Goal: Task Accomplishment & Management: Complete application form

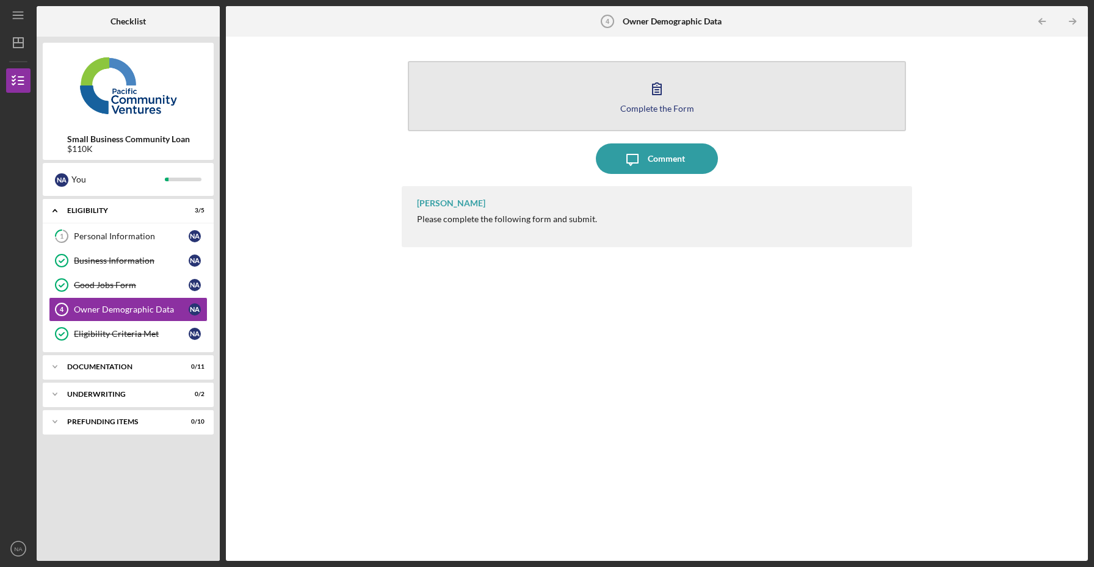
click at [636, 92] on button "Complete the Form Form" at bounding box center [657, 96] width 498 height 70
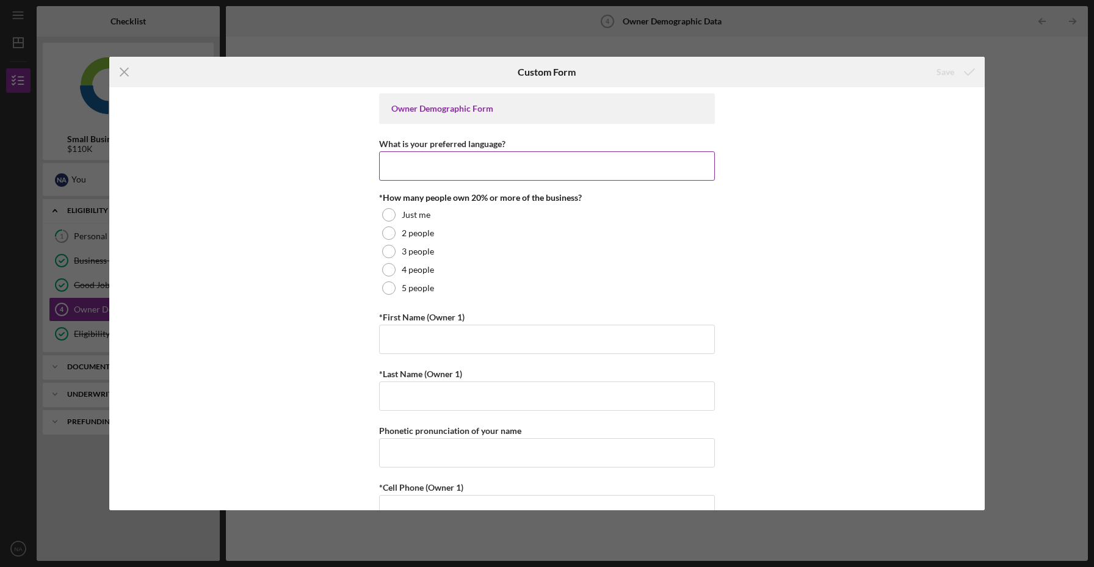
click at [446, 169] on input "What is your preferred language?" at bounding box center [547, 165] width 336 height 29
type input "English"
click at [390, 216] on div at bounding box center [388, 214] width 13 height 13
click at [239, 346] on div "Owner Demographic Form What is your preferred language? English *How many peopl…" at bounding box center [546, 298] width 875 height 423
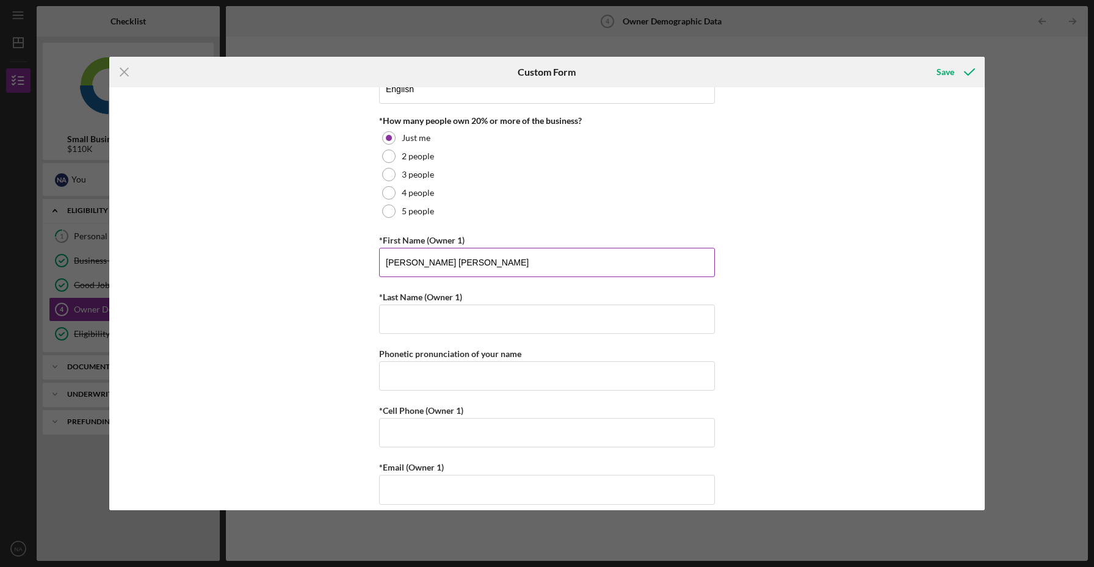
scroll to position [82, 0]
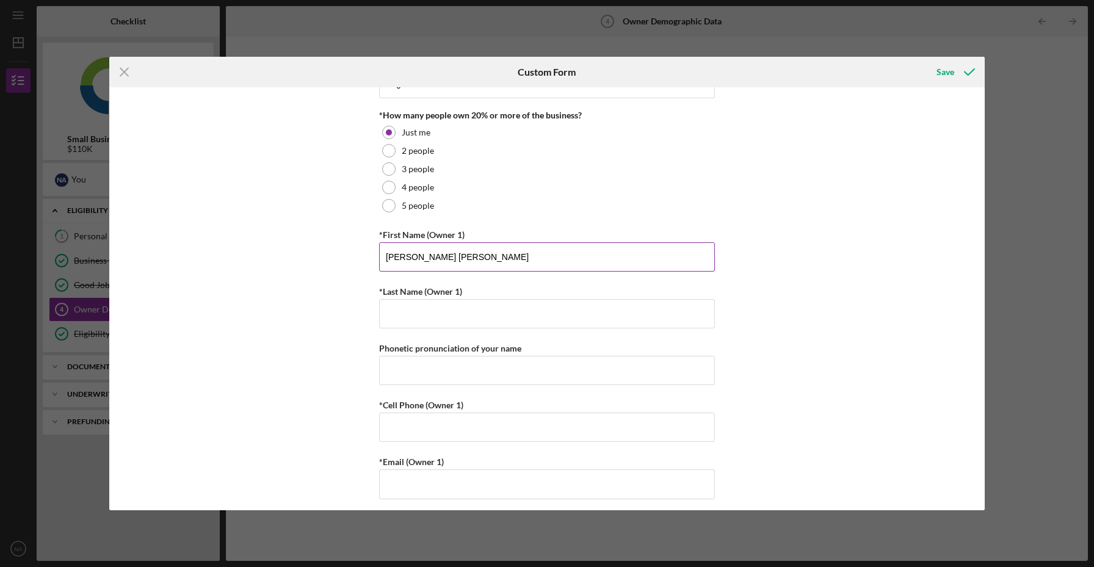
drag, startPoint x: 493, startPoint y: 259, endPoint x: 414, endPoint y: 258, distance: 79.4
click at [414, 258] on input "[PERSON_NAME] [PERSON_NAME]" at bounding box center [547, 256] width 336 height 29
type input "[PERSON_NAME]"
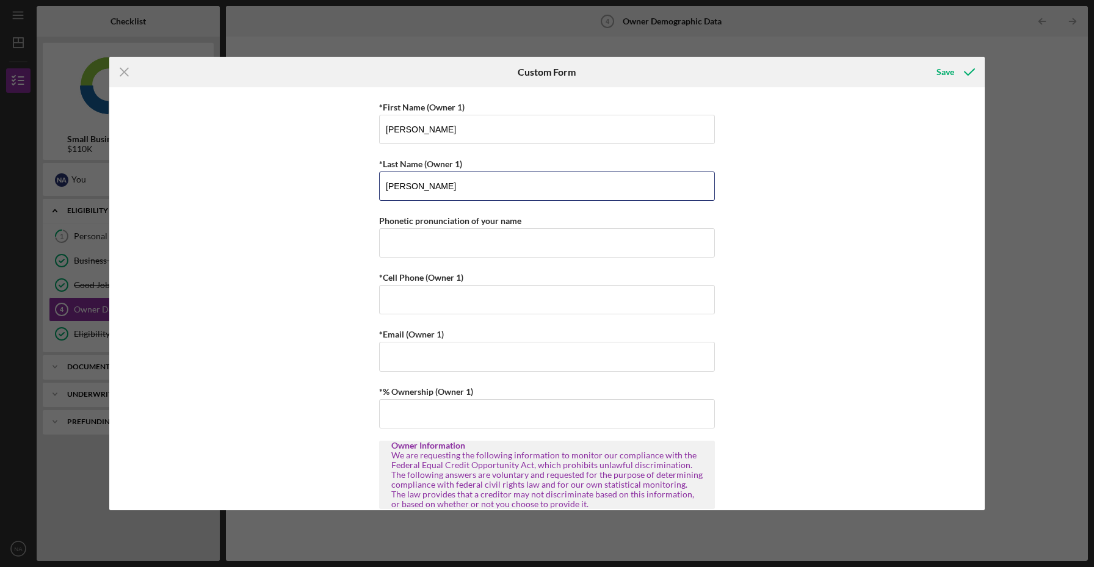
scroll to position [211, 0]
type input "[PERSON_NAME]"
type input "[PHONE_NUMBER]"
type input "mic"
type input "[EMAIL_ADDRESS][DOMAIN_NAME]"
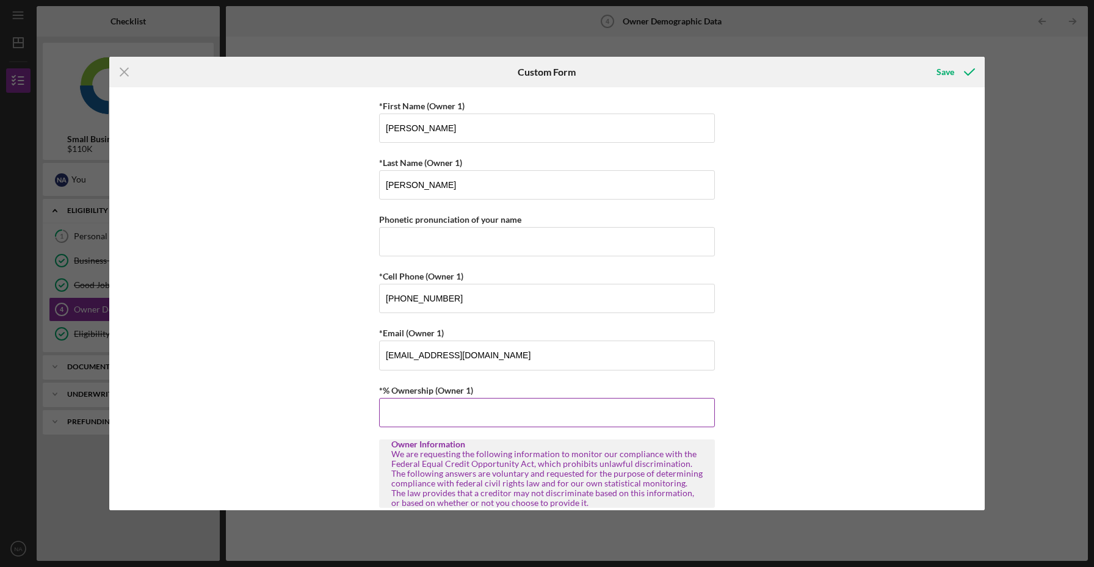
click at [387, 412] on input "*% Ownership (Owner 1)" at bounding box center [547, 412] width 336 height 29
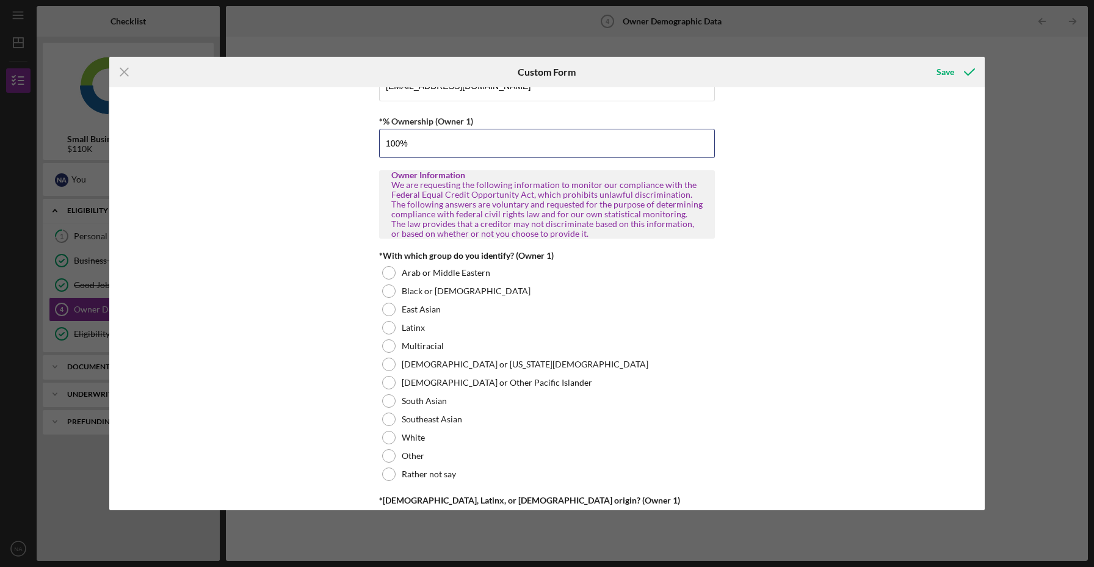
scroll to position [483, 0]
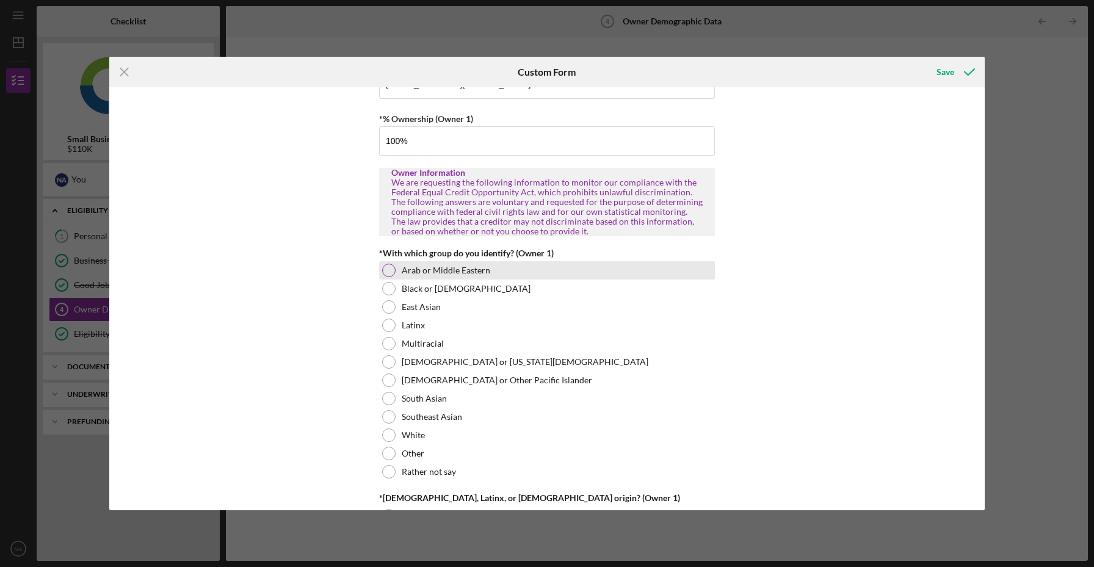
type input "100.00000%"
click at [386, 270] on div at bounding box center [388, 270] width 13 height 13
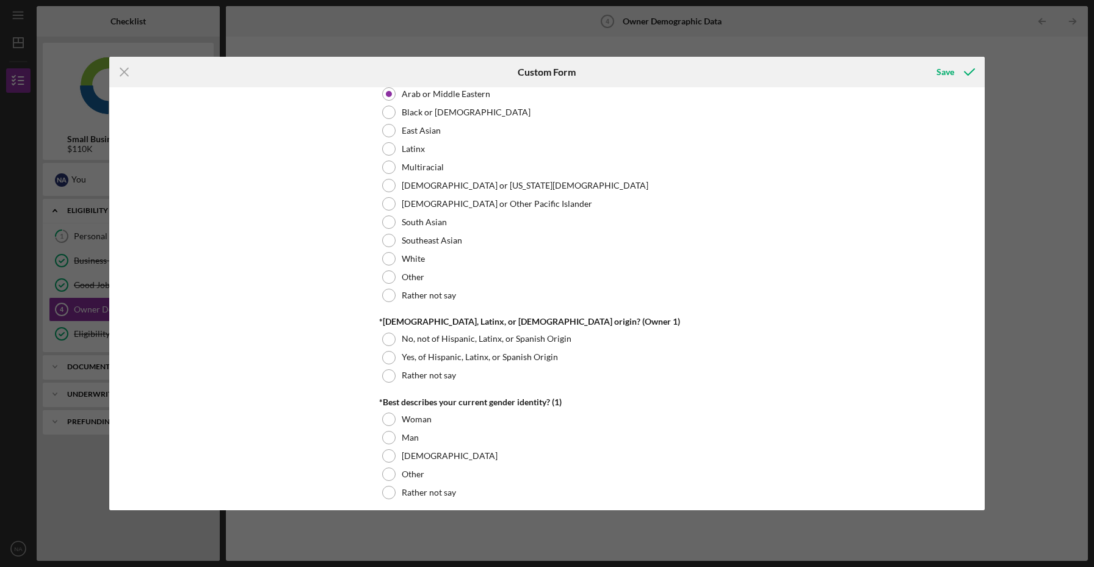
scroll to position [667, 0]
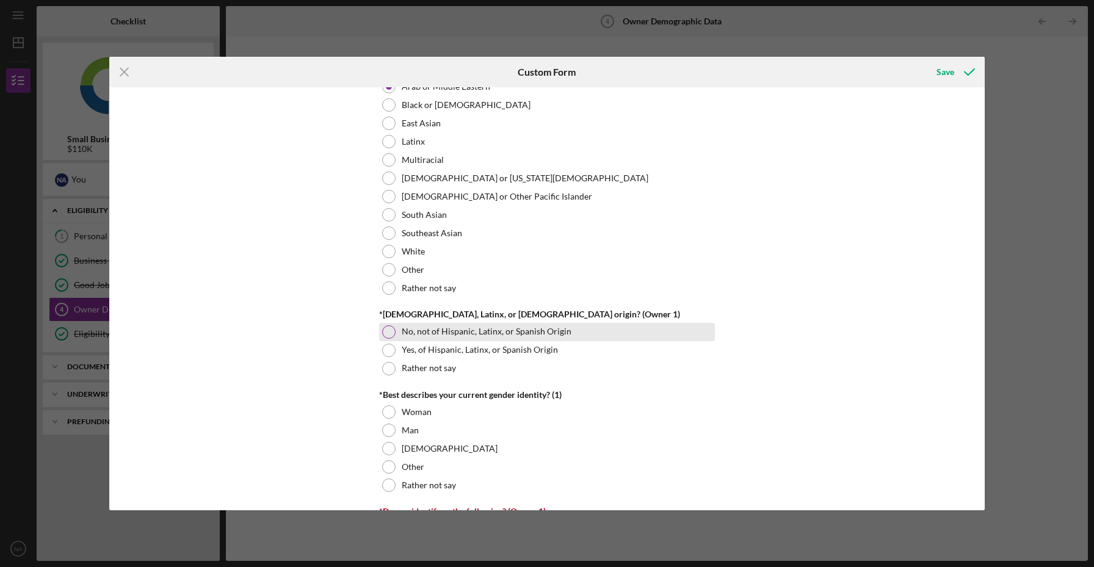
click at [386, 335] on div at bounding box center [388, 331] width 13 height 13
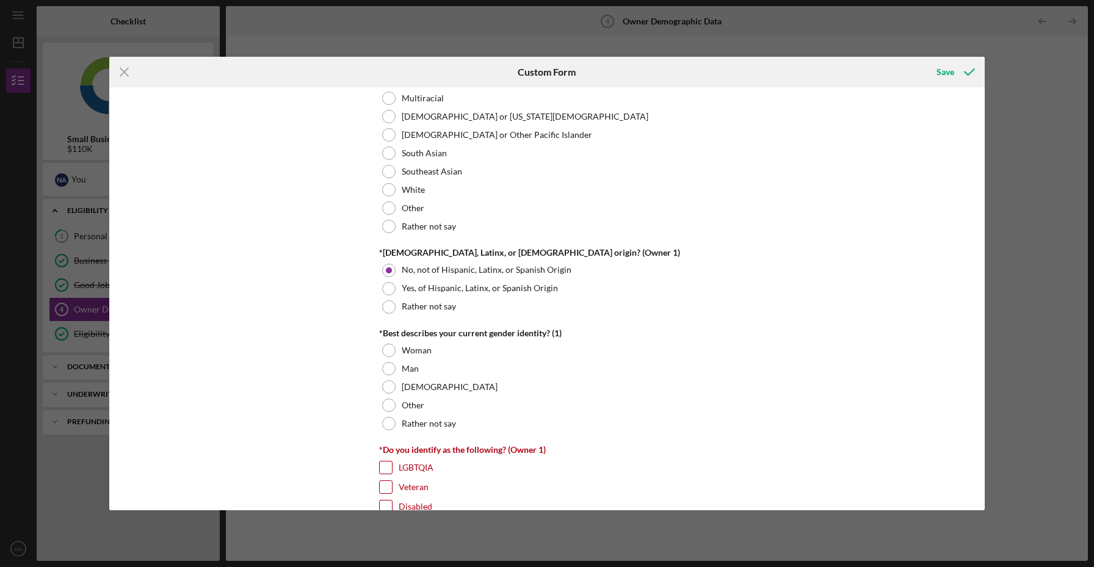
scroll to position [729, 0]
click at [384, 365] on div at bounding box center [388, 367] width 13 height 13
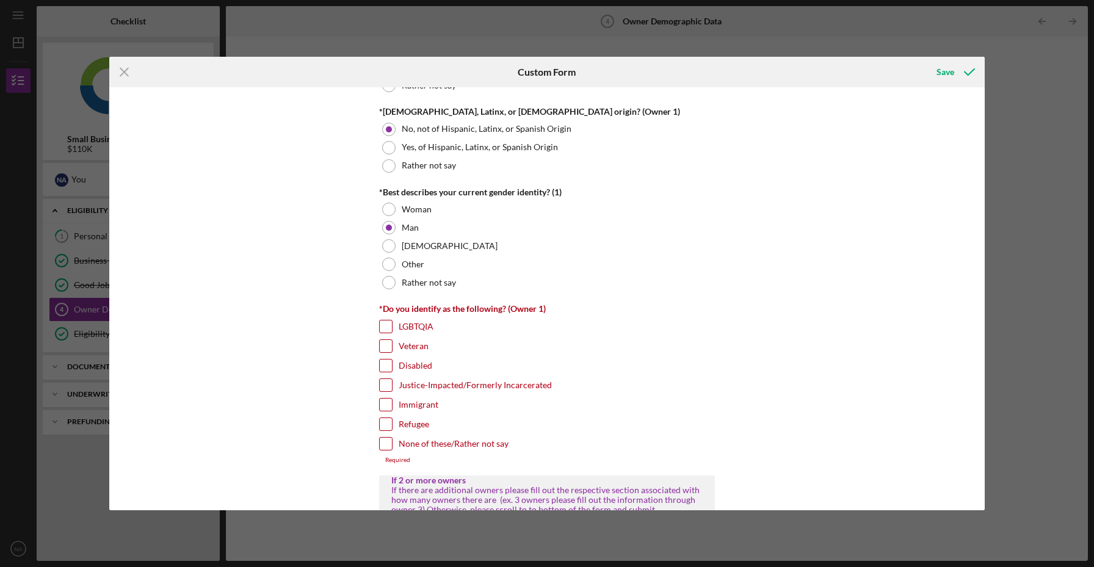
scroll to position [882, 0]
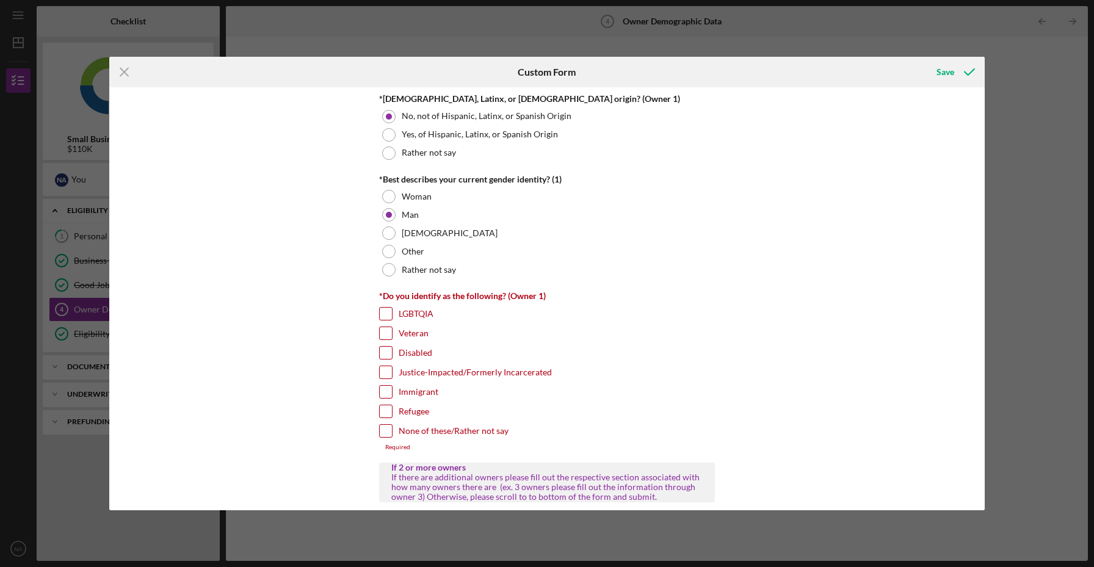
click at [383, 430] on input "None of these/Rather not say" at bounding box center [386, 431] width 12 height 12
checkbox input "true"
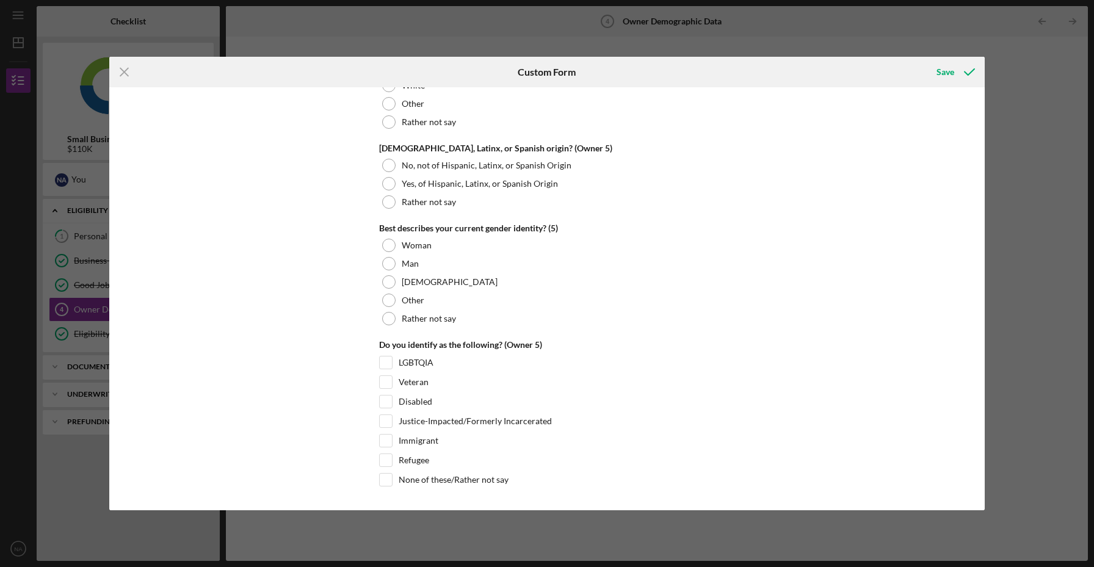
scroll to position [4617, 0]
click at [946, 71] on div "Save" at bounding box center [946, 72] width 18 height 24
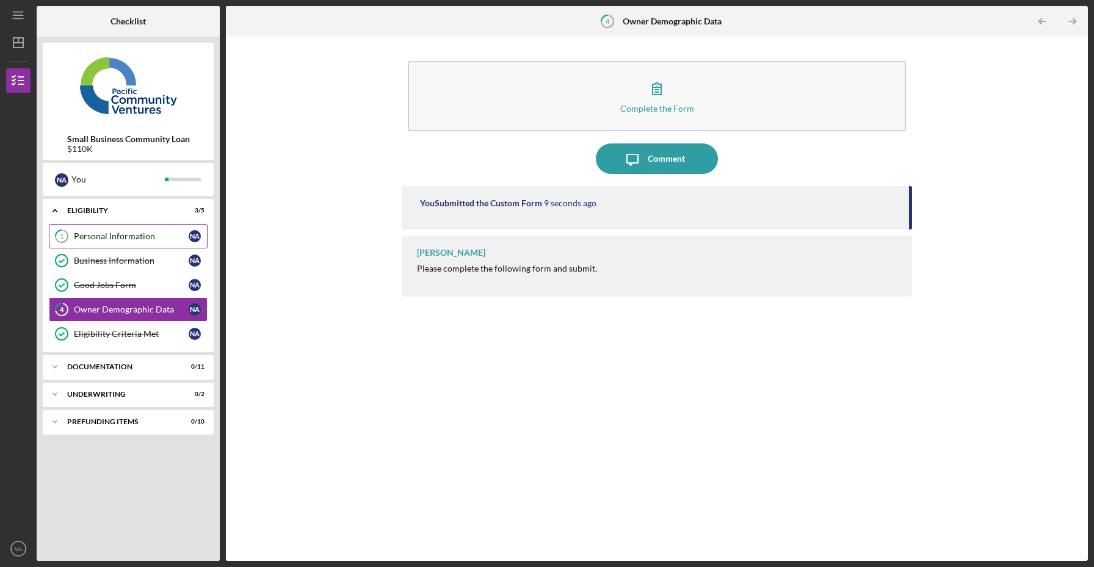
click at [148, 236] on div "Personal Information" at bounding box center [131, 236] width 115 height 10
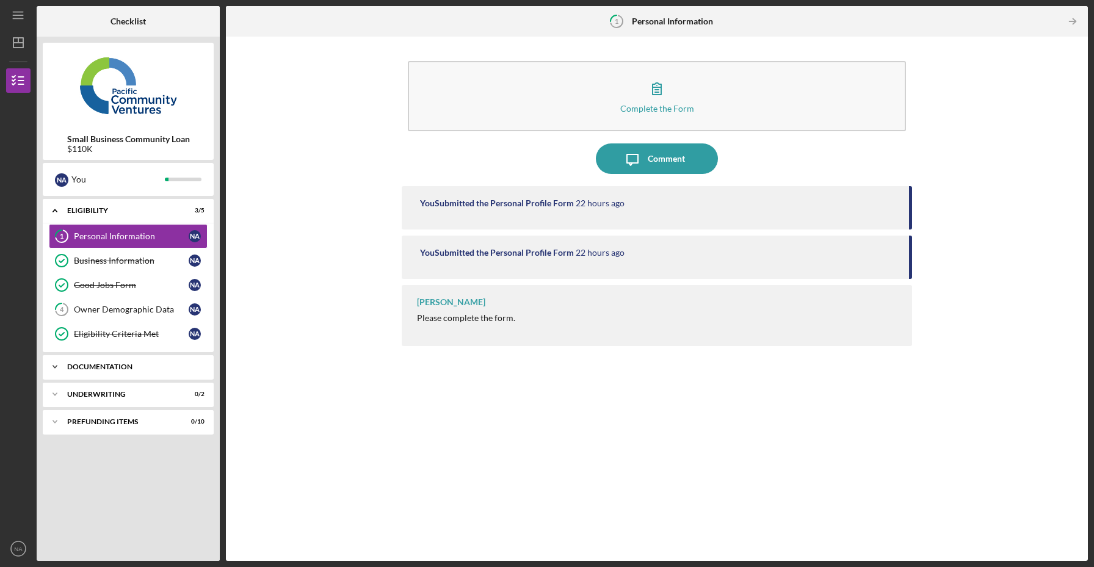
click at [136, 365] on div "Documentation" at bounding box center [132, 366] width 131 height 7
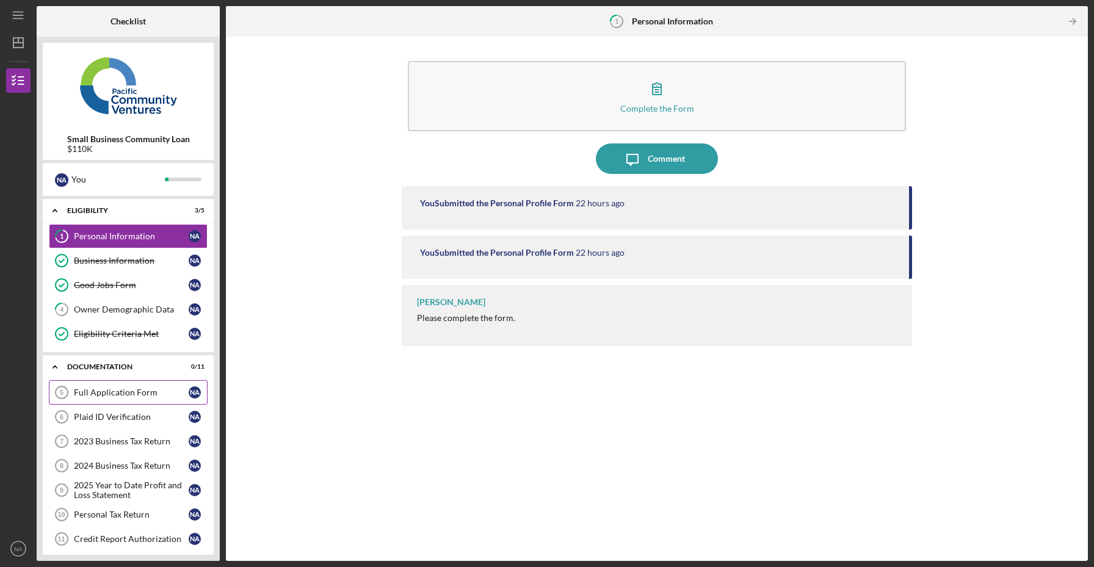
click at [153, 390] on div "Full Application Form" at bounding box center [131, 393] width 115 height 10
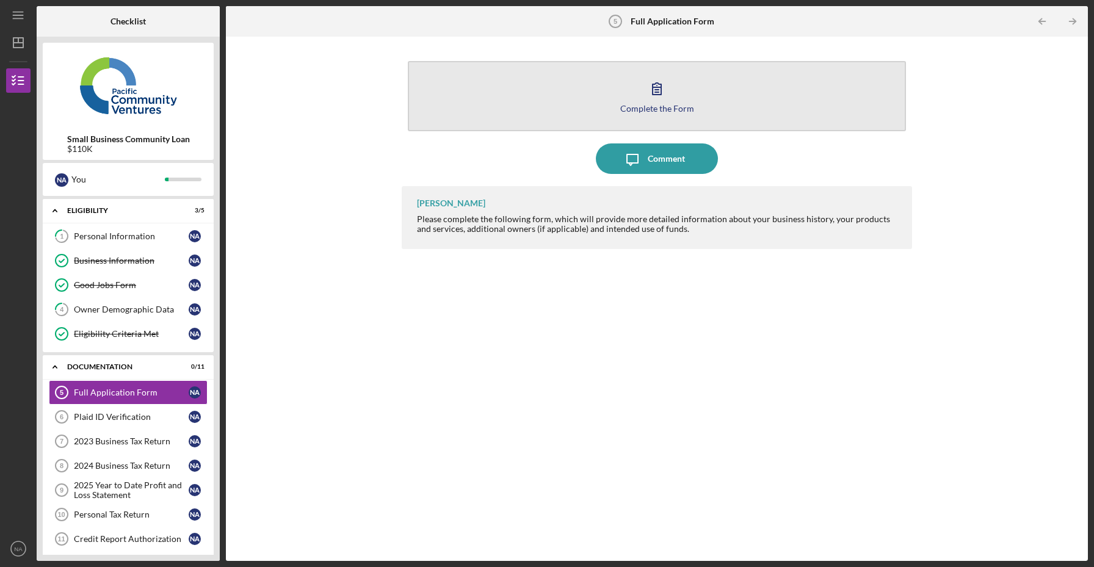
click at [640, 104] on div "Complete the Form" at bounding box center [657, 108] width 74 height 9
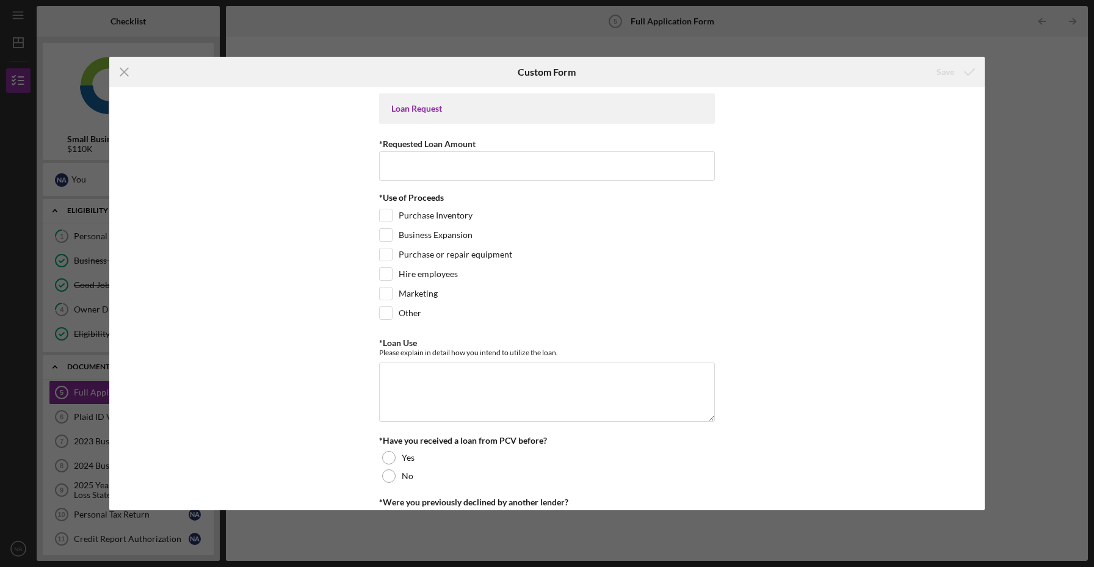
click at [495, 175] on input "*Requested Loan Amount" at bounding box center [547, 165] width 336 height 29
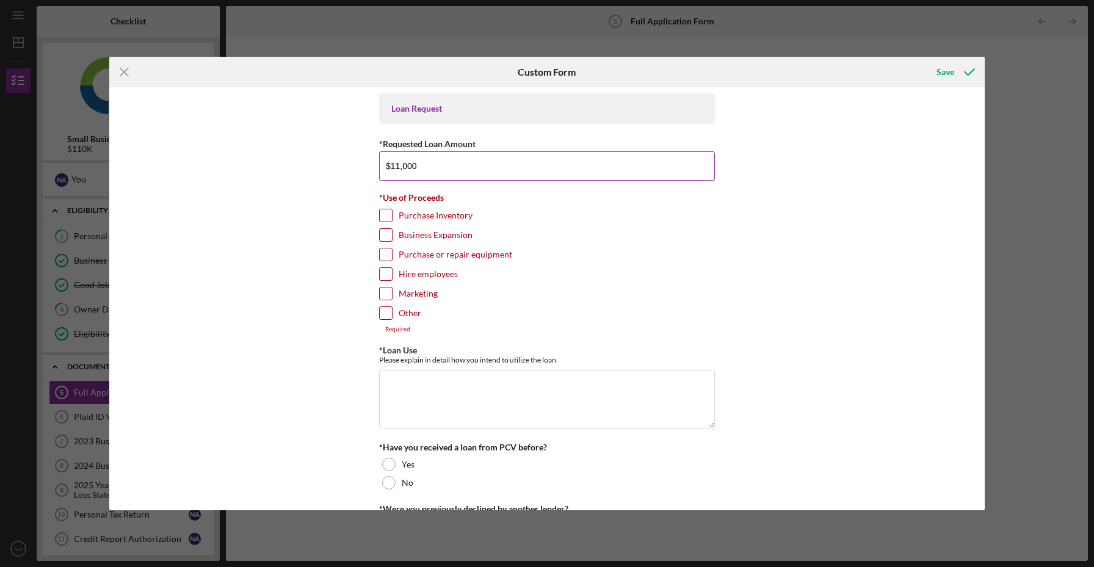
type input "$110,000"
click at [385, 238] on input "Business Expansion" at bounding box center [386, 235] width 12 height 12
checkbox input "true"
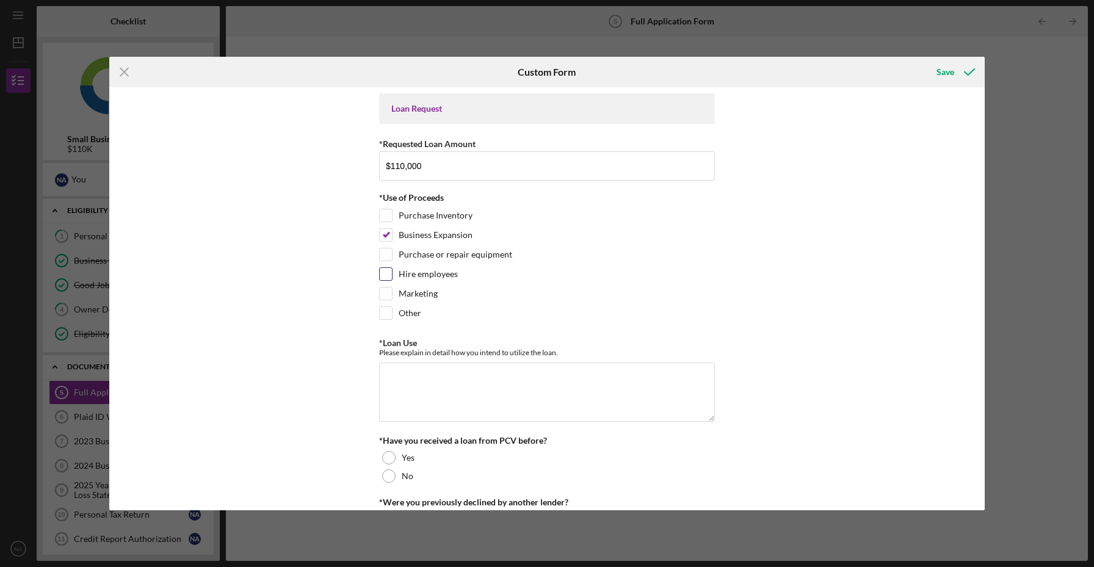
click at [385, 273] on input "Hire employees" at bounding box center [386, 274] width 12 height 12
checkbox input "true"
click at [386, 256] on input "Purchase or repair equipment" at bounding box center [386, 254] width 12 height 12
checkbox input "true"
click at [448, 377] on textarea "*Loan Use" at bounding box center [547, 392] width 336 height 59
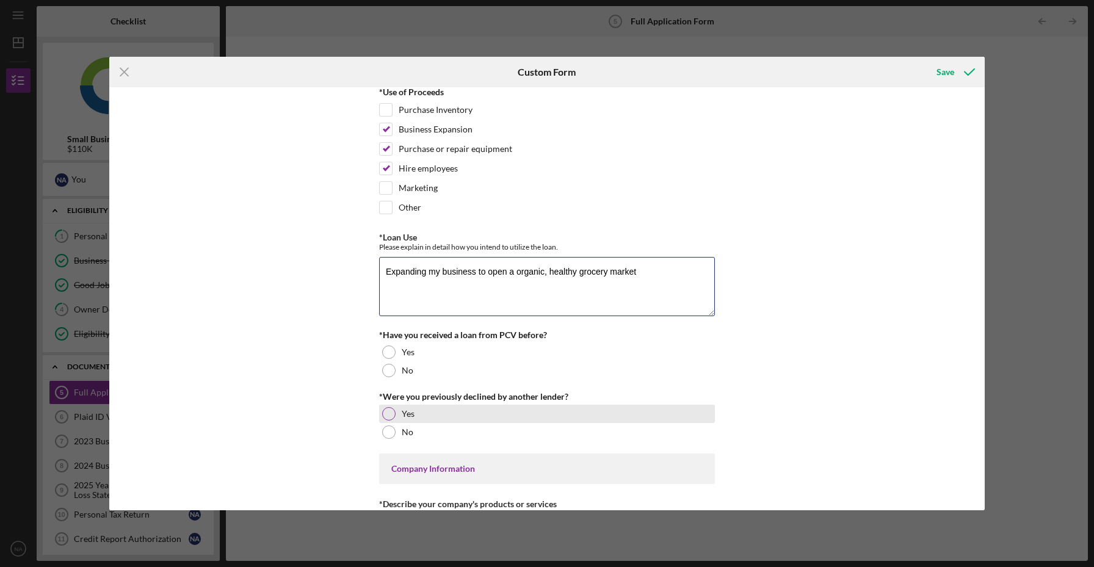
scroll to position [107, 0]
drag, startPoint x: 507, startPoint y: 274, endPoint x: 487, endPoint y: 274, distance: 19.5
click at [487, 274] on textarea "Expanding my business to open a organic, healthy grocery market" at bounding box center [547, 285] width 336 height 59
drag, startPoint x: 556, startPoint y: 273, endPoint x: 525, endPoint y: 273, distance: 31.1
click at [525, 273] on textarea "Expanding my business to become a organic, healthy grocery market" at bounding box center [547, 285] width 336 height 59
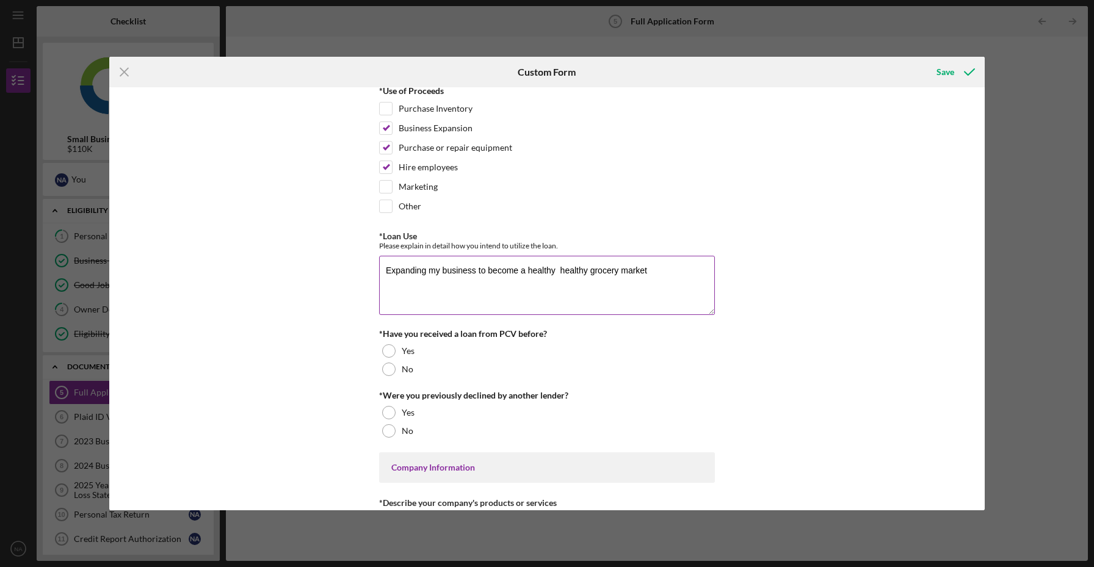
drag, startPoint x: 586, startPoint y: 273, endPoint x: 559, endPoint y: 273, distance: 26.9
click at [559, 273] on textarea "Expanding my business to become a healthy healthy grocery market" at bounding box center [547, 285] width 336 height 59
type textarea "Expanding my business to become a healthy organic grocery market"
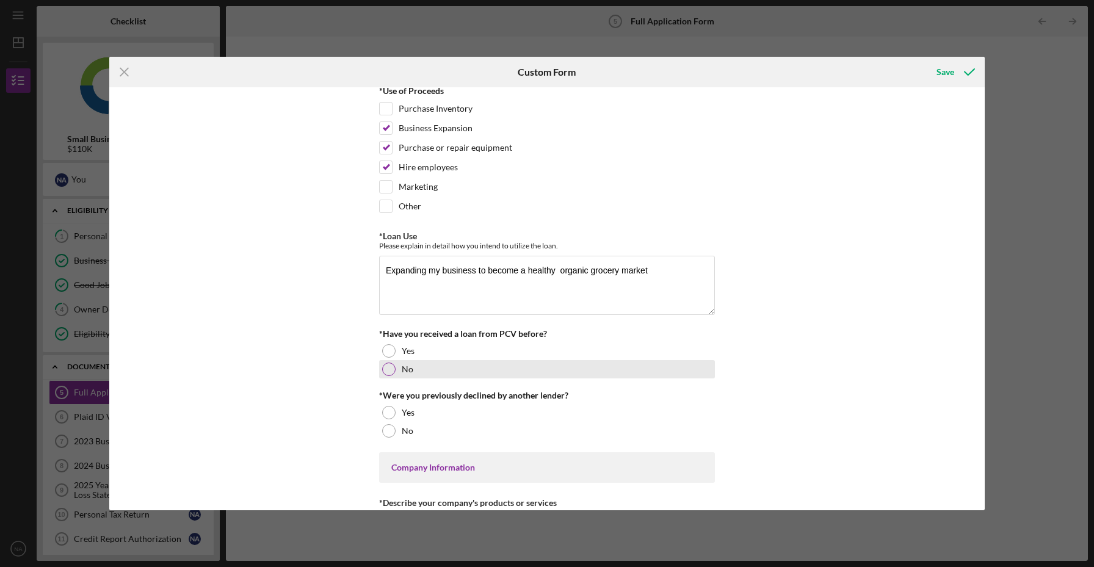
click at [385, 364] on div at bounding box center [388, 369] width 13 height 13
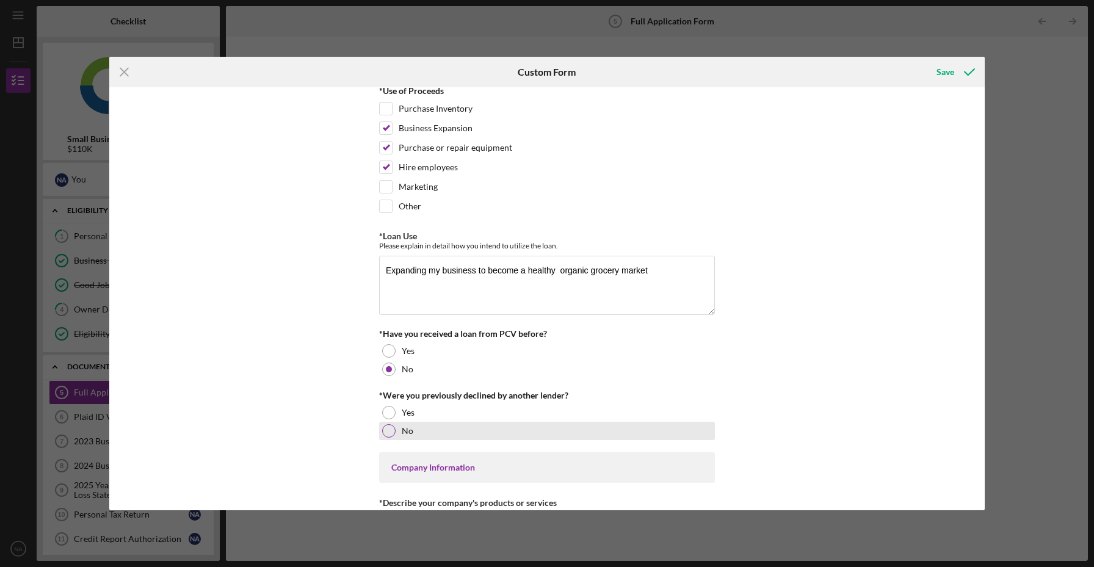
click at [388, 426] on div at bounding box center [388, 430] width 13 height 13
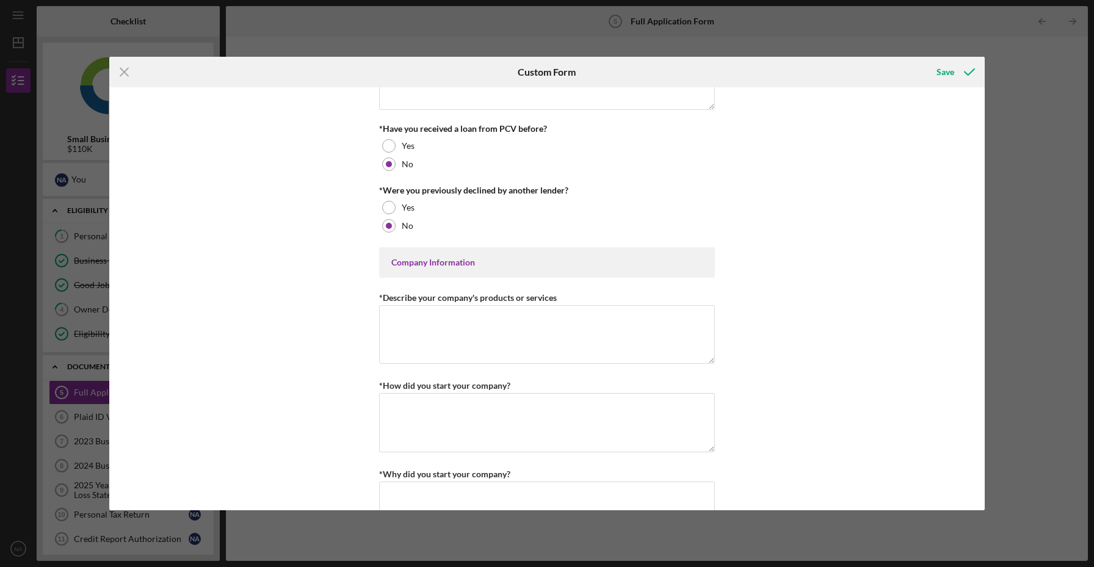
scroll to position [313, 0]
click at [440, 327] on textarea "*Describe your company's products or services" at bounding box center [547, 334] width 336 height 59
drag, startPoint x: 479, startPoint y: 316, endPoint x: 404, endPoint y: 320, distance: 75.2
click at [404, 320] on textarea "We cater to the community" at bounding box center [547, 334] width 336 height 59
type textarea "W"
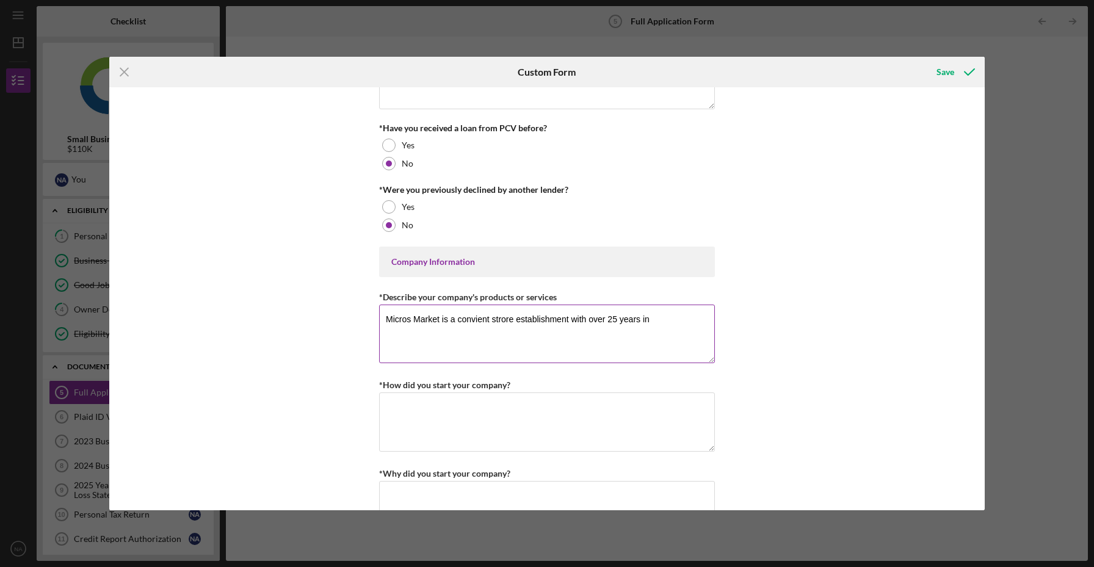
click at [472, 319] on textarea "Micros Market is a convient strore establishment with over 25 years in" at bounding box center [547, 334] width 336 height 59
click at [478, 323] on textarea "Micros Market is a convient strore establishment with over 25 years in" at bounding box center [547, 334] width 336 height 59
click at [485, 322] on textarea "Micros Market is a convient strore establishment with over 25 years in" at bounding box center [547, 334] width 336 height 59
click at [529, 328] on textarea "Micros Market is a convienent strore establishment with over 25 years in" at bounding box center [547, 334] width 336 height 59
click at [486, 317] on textarea "Micros Market is a convienent strore establishment with over 25 years in" at bounding box center [547, 334] width 336 height 59
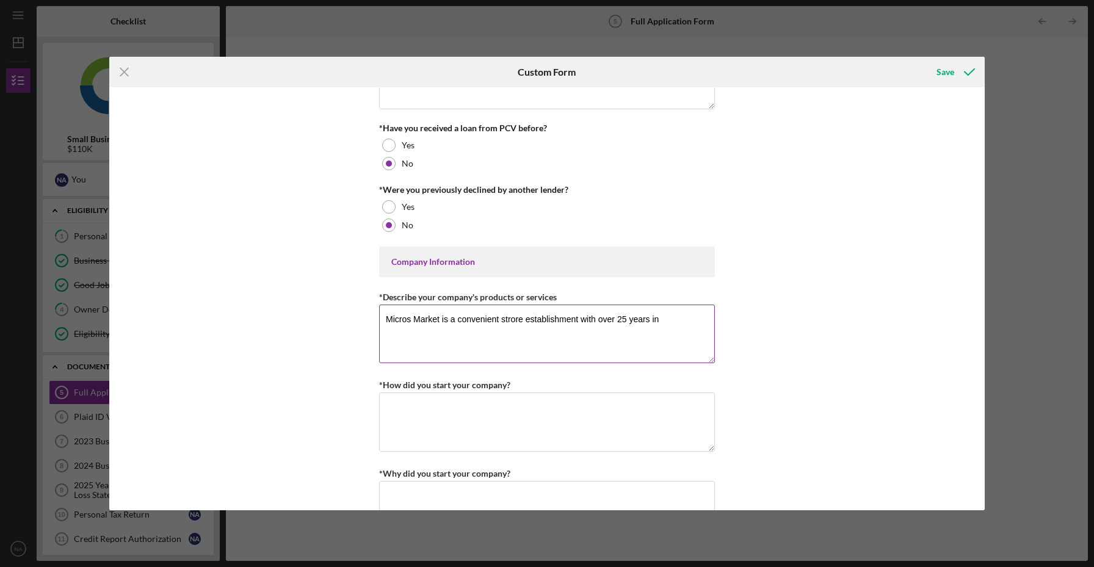
click at [513, 322] on textarea "Micros Market is a convenient strore establishment with over 25 years in" at bounding box center [547, 334] width 336 height 59
drag, startPoint x: 656, startPoint y: 319, endPoint x: 384, endPoint y: 318, distance: 271.7
click at [384, 318] on textarea "Micros Market is a convenient stre establishment with over 25 years in" at bounding box center [547, 334] width 336 height 59
type textarea "Micros Market is a convenient stre establishment with over 25 years in"
click at [426, 415] on textarea "*How did you start your company?" at bounding box center [547, 422] width 336 height 59
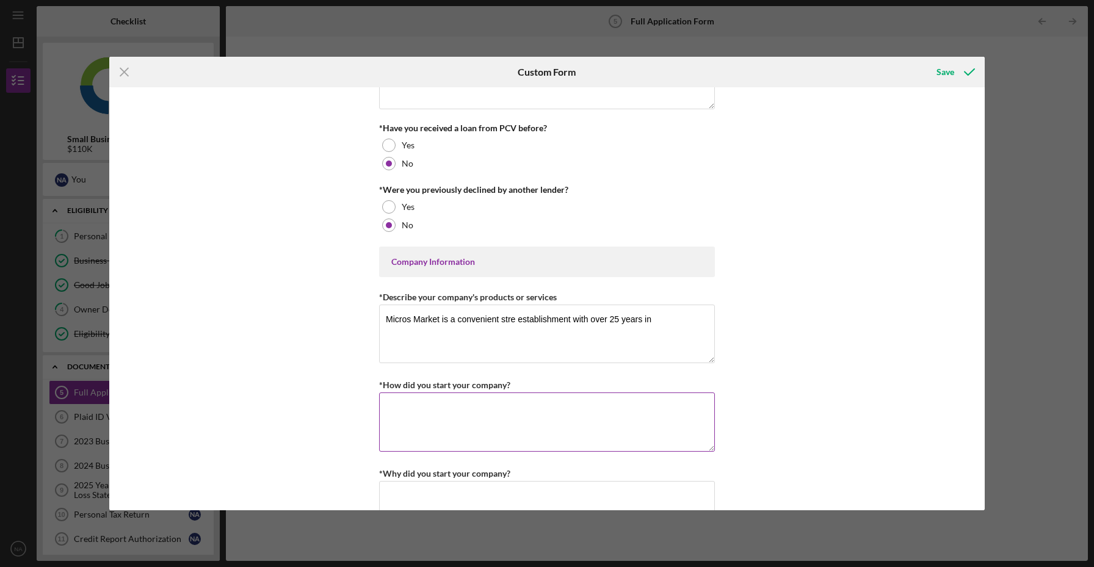
paste textarea "Micros Market is a convenient stre establishment with over 25 years in"
type textarea "Micros Market is a convenient stre establishment with over 25 years in"
drag, startPoint x: 658, startPoint y: 319, endPoint x: 501, endPoint y: 317, distance: 157.5
click at [501, 317] on textarea "Micros Market is a convenient stre establishment with over 25 years in" at bounding box center [547, 334] width 336 height 59
type textarea "Micros Market is a convenient store where we cater fine micros beers, liquor an…"
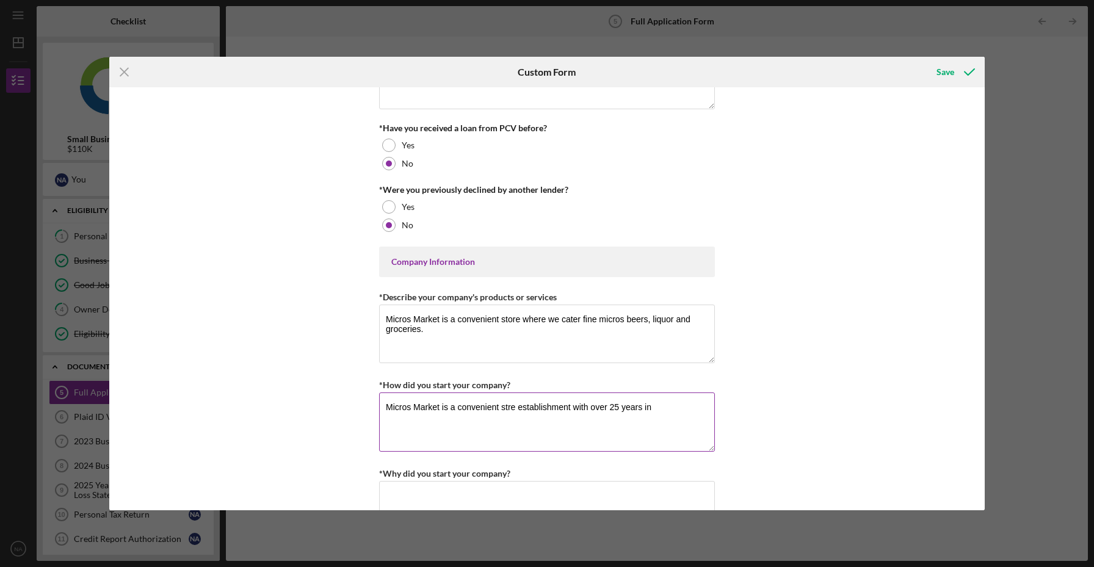
click at [665, 410] on textarea "Micros Market is a convenient stre establishment with over 25 years in" at bounding box center [547, 422] width 336 height 59
click at [515, 410] on textarea "Micros Market is a convenient stre establishment with over 25 years in" at bounding box center [547, 422] width 336 height 59
drag, startPoint x: 516, startPoint y: 407, endPoint x: 461, endPoint y: 408, distance: 55.0
click at [461, 408] on textarea "Micros Market is a convenient store establishment with over 25 years in" at bounding box center [547, 422] width 336 height 59
click at [507, 407] on textarea "Micros Market is a convenient store establishment with over 25 years in" at bounding box center [547, 422] width 336 height 59
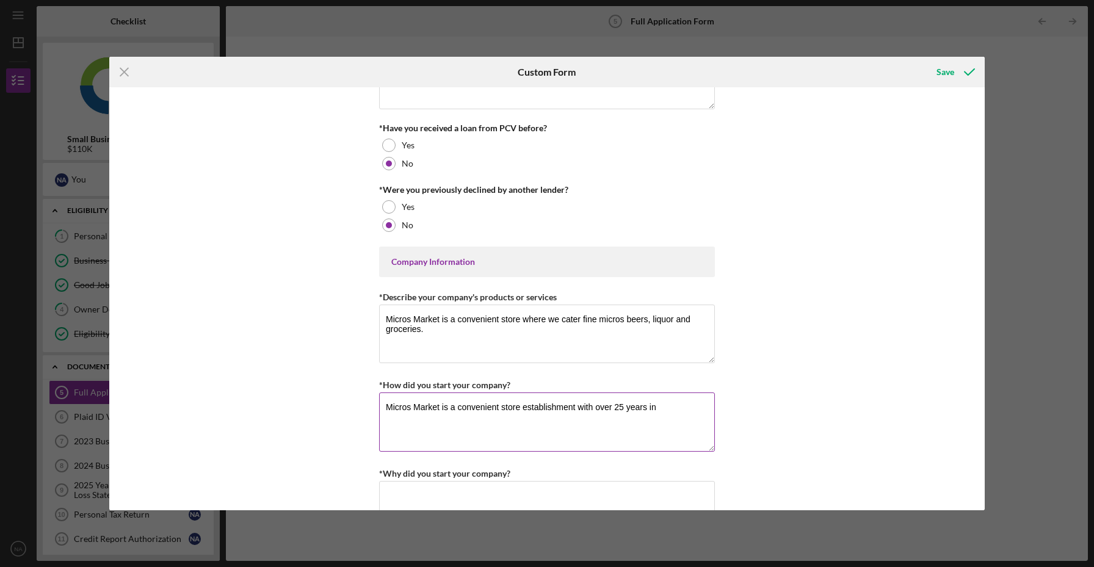
drag, startPoint x: 521, startPoint y: 407, endPoint x: 460, endPoint y: 406, distance: 61.7
click at [460, 406] on textarea "Micros Market is a convenient store establishment with over 25 years in" at bounding box center [547, 422] width 336 height 59
click at [591, 410] on textarea "Micros Market is establishment with over 25 years in" at bounding box center [547, 422] width 336 height 59
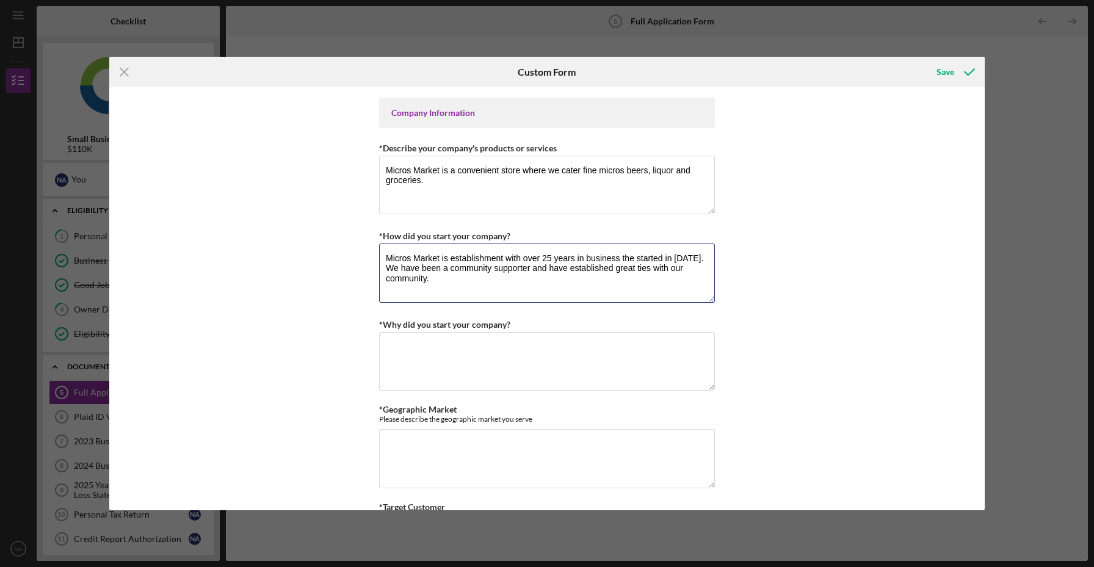
scroll to position [463, 0]
type textarea "Micros Market is establishment with over 25 years in business the started in [D…"
click at [622, 373] on textarea "*Why did you start your company?" at bounding box center [547, 360] width 336 height 59
type textarea "W"
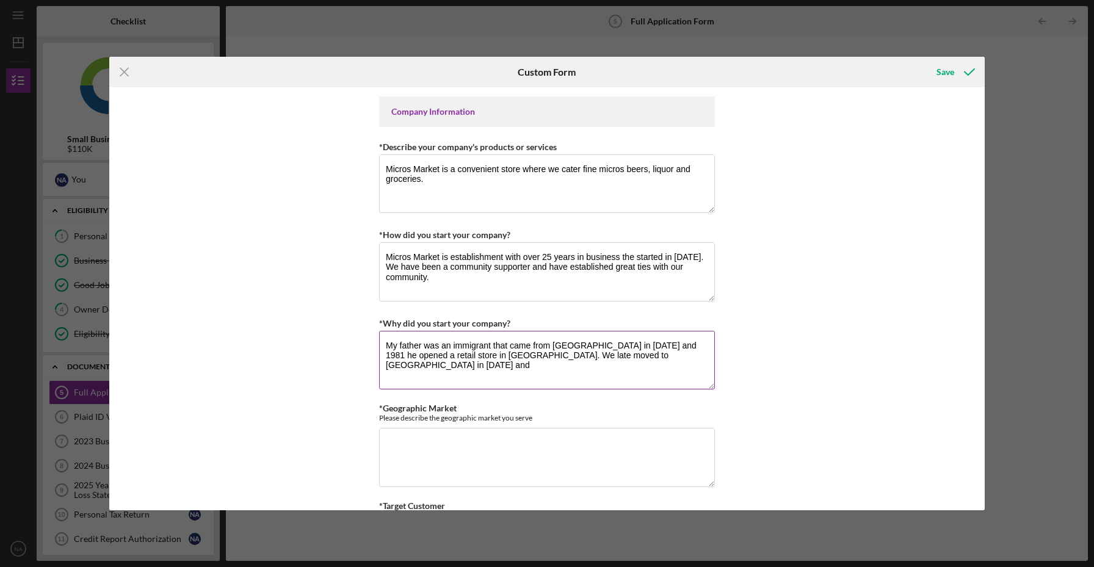
click at [524, 352] on textarea "My father was an immigrant that came from [GEOGRAPHIC_DATA] in [DATE] and 1981 …" at bounding box center [547, 360] width 336 height 59
click at [670, 357] on textarea "My father was an immigrant that came from [GEOGRAPHIC_DATA] in [DATE] and 1981 …" at bounding box center [547, 360] width 336 height 59
type textarea "My father was an immigrant that came from [GEOGRAPHIC_DATA] in [DATE] and 1981 …"
click at [614, 448] on textarea "*Geographic Market" at bounding box center [547, 457] width 336 height 59
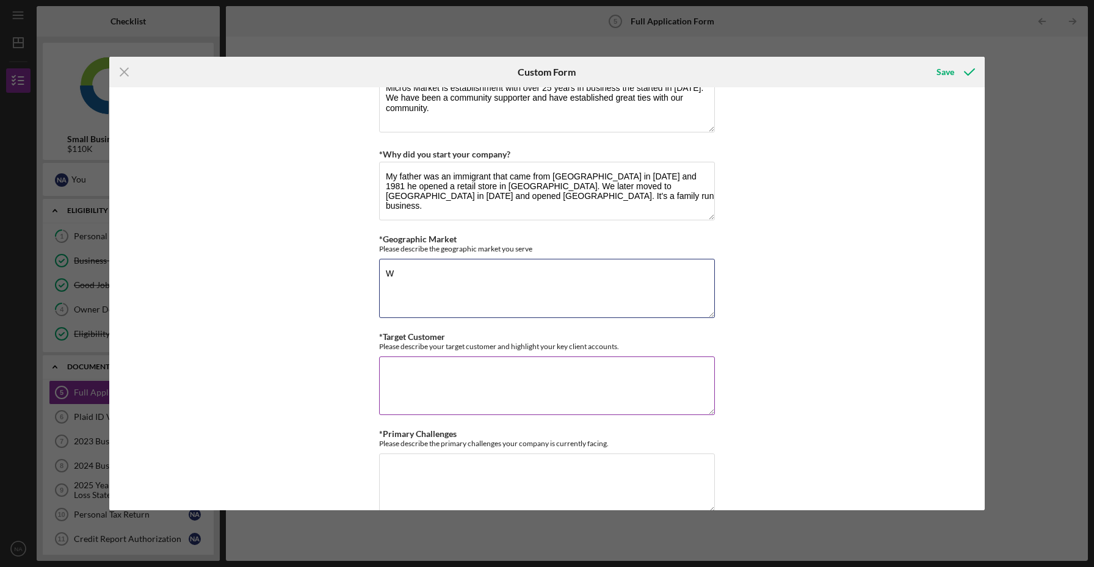
scroll to position [632, 0]
type textarea "W"
drag, startPoint x: 542, startPoint y: 272, endPoint x: 501, endPoint y: 273, distance: 40.3
click at [501, 273] on textarea "Our community demographics consists of [DEMOGRAPHIC_DATA]," at bounding box center [547, 287] width 336 height 59
click at [443, 272] on textarea "Our community demographics consists of [DEMOGRAPHIC_DATA]," at bounding box center [547, 287] width 336 height 59
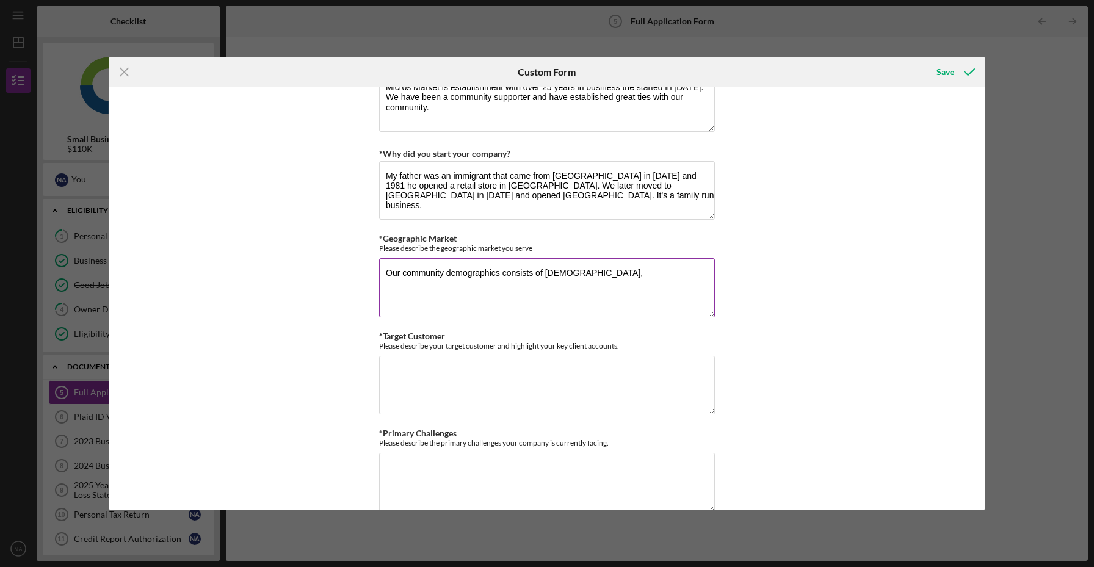
click at [446, 275] on textarea "Our community demographics consists of [DEMOGRAPHIC_DATA]," at bounding box center [547, 287] width 336 height 59
click at [592, 274] on textarea "Our community is very mixed in demographics consists of [DEMOGRAPHIC_DATA]," at bounding box center [547, 287] width 336 height 59
click at [686, 279] on textarea "Our community is very mixed in demographics consisting of [DEMOGRAPHIC_DATA]," at bounding box center [547, 287] width 336 height 59
click at [692, 274] on textarea "Our community is very mixed in demographics consisting of [DEMOGRAPHIC_DATA], […" at bounding box center [547, 287] width 336 height 59
click at [471, 280] on textarea "Our community is very mixed in demographics consisting of [DEMOGRAPHIC_DATA], […" at bounding box center [547, 287] width 336 height 59
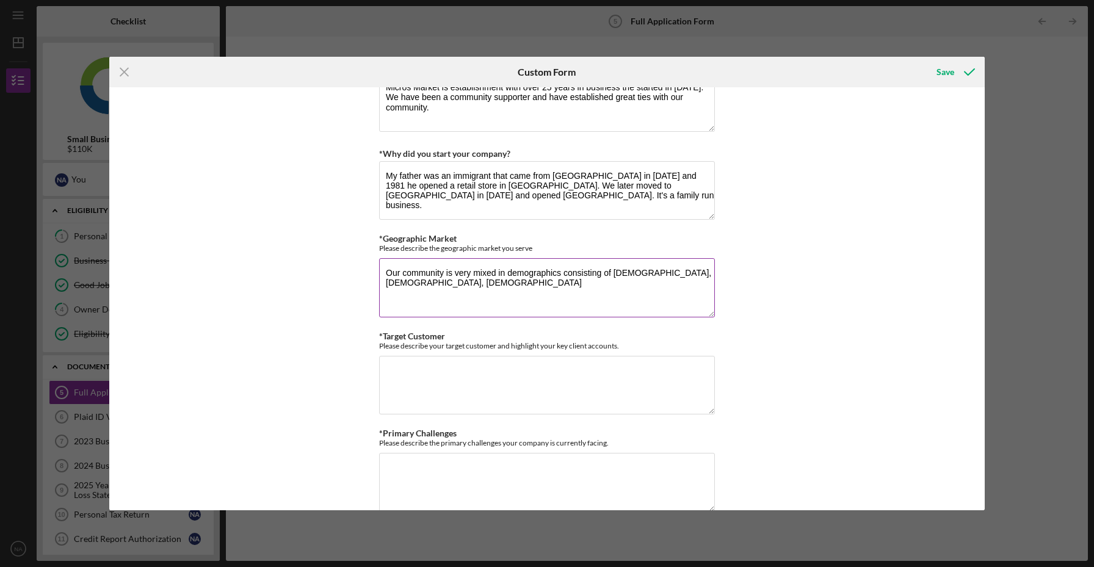
click at [418, 286] on textarea "Our community is very mixed in demographics consisting of [DEMOGRAPHIC_DATA], […" at bounding box center [547, 287] width 336 height 59
click at [415, 283] on textarea "Our community is very mixed in demographics consisting of [DEMOGRAPHIC_DATA], […" at bounding box center [547, 287] width 336 height 59
click at [445, 281] on textarea "Our community is very mixed in demographics consisting of [DEMOGRAPHIC_DATA], […" at bounding box center [547, 287] width 336 height 59
click at [433, 284] on textarea "Our community is very mixed in demographics consisting of [DEMOGRAPHIC_DATA], […" at bounding box center [547, 287] width 336 height 59
drag, startPoint x: 433, startPoint y: 283, endPoint x: 406, endPoint y: 281, distance: 27.5
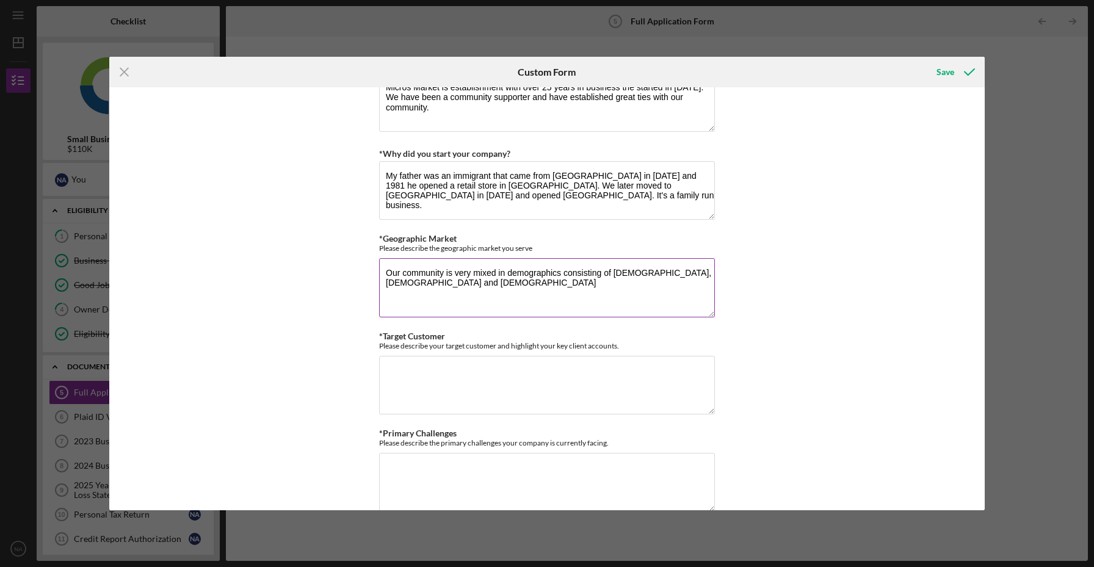
click at [406, 281] on textarea "Our community is very mixed in demographics consisting of [DEMOGRAPHIC_DATA], […" at bounding box center [547, 287] width 336 height 59
drag, startPoint x: 459, startPoint y: 283, endPoint x: 403, endPoint y: 282, distance: 56.2
click at [403, 282] on textarea "Our community is very mixed in demographics consisting of [DEMOGRAPHIC_DATA], […" at bounding box center [547, 287] width 336 height 59
type textarea "Our community is very mixed in demographics consisting of [DEMOGRAPHIC_DATA], […"
click at [435, 374] on textarea "*Target Customer" at bounding box center [547, 385] width 336 height 59
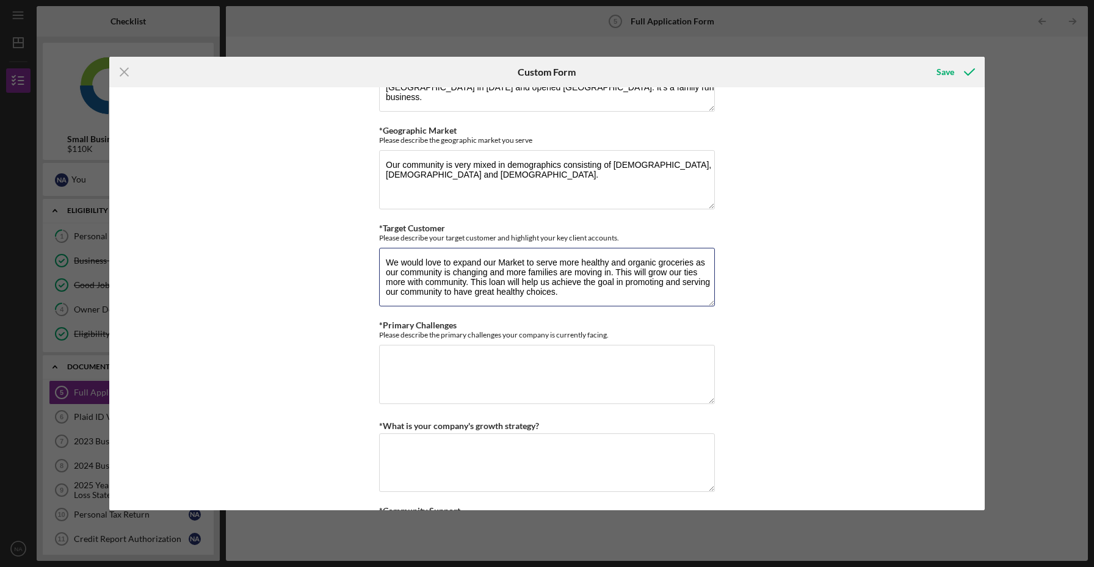
scroll to position [720, 0]
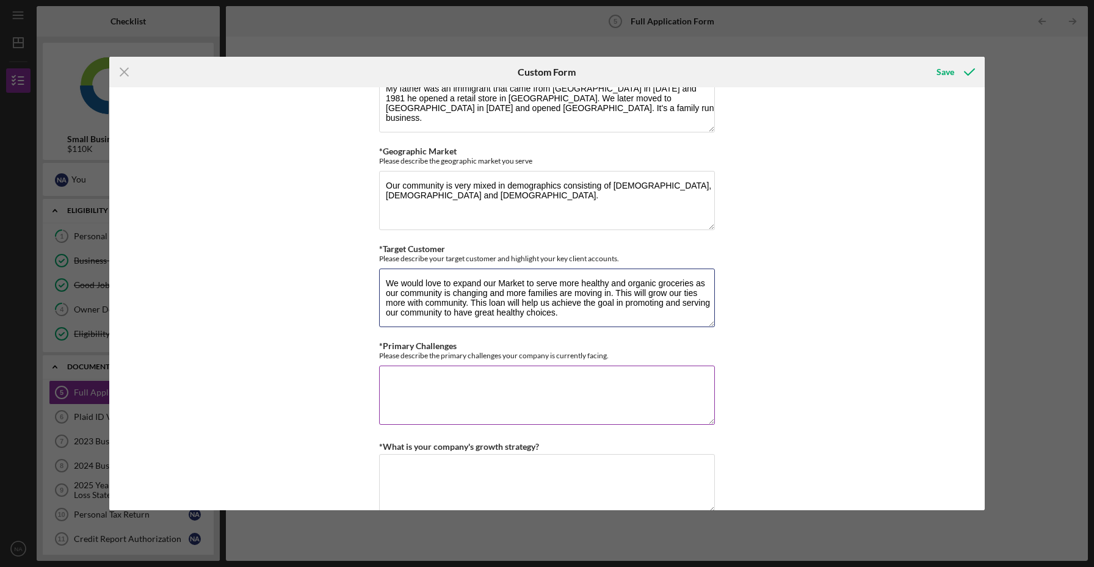
type textarea "We would love to expand our Market to serve more healthy and organic groceries …"
click at [433, 409] on textarea "*Primary Challenges" at bounding box center [547, 395] width 336 height 59
click at [695, 380] on textarea "Our primary challenges is having the funds to be able expand as inventories and…" at bounding box center [547, 395] width 336 height 59
click at [443, 396] on textarea "Our primary challenges is having the funds to be able expand as inventories, su…" at bounding box center [547, 395] width 336 height 59
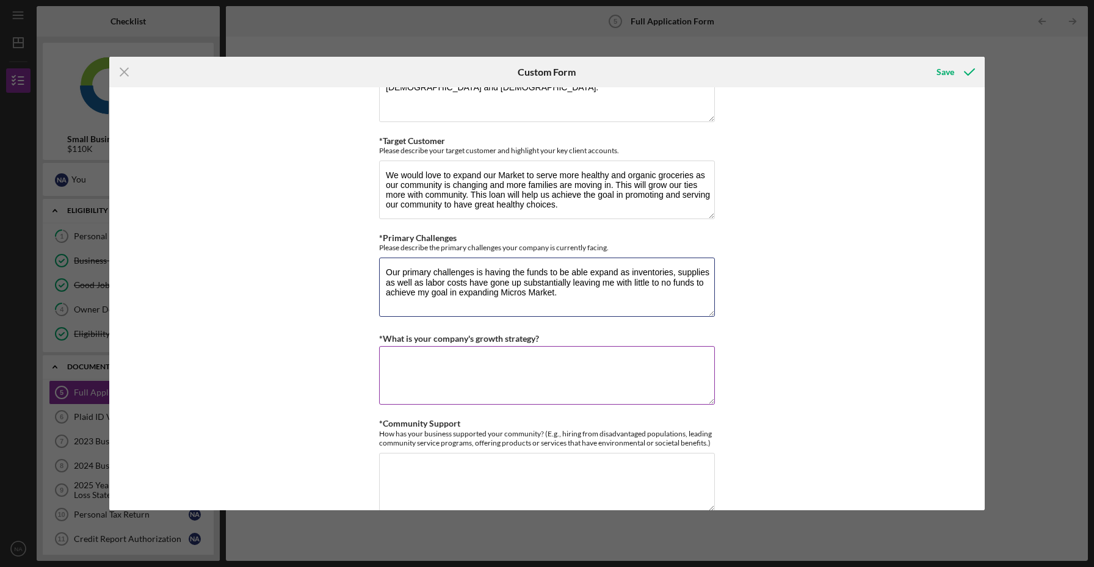
scroll to position [828, 0]
type textarea "Our primary challenges is having the funds to be able expand as inventories, su…"
click at [430, 370] on textarea "*What is your company's growth strategy?" at bounding box center [547, 375] width 336 height 59
type textarea "W"
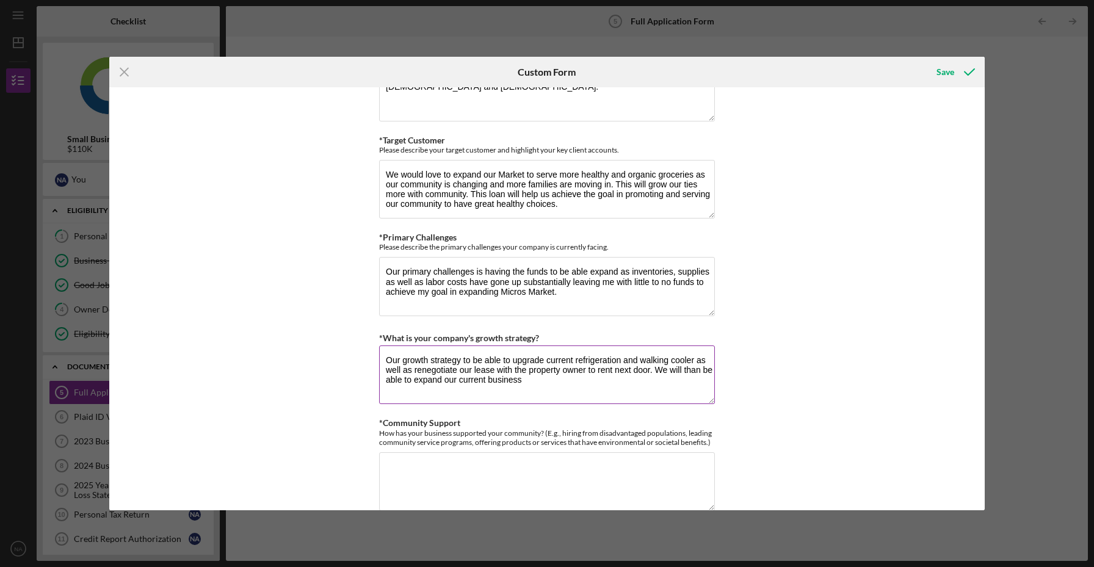
click at [452, 380] on textarea "Our growth strategy to be able to upgrade current refrigeration and walking coo…" at bounding box center [547, 375] width 336 height 59
click at [526, 380] on textarea "Our growth strategy to be able to upgrade current refrigeration and walking coo…" at bounding box center [547, 375] width 336 height 59
type textarea "Our growth strategy to be able to upgrade current refrigeration and walking coo…"
